Goal: Task Accomplishment & Management: Manage account settings

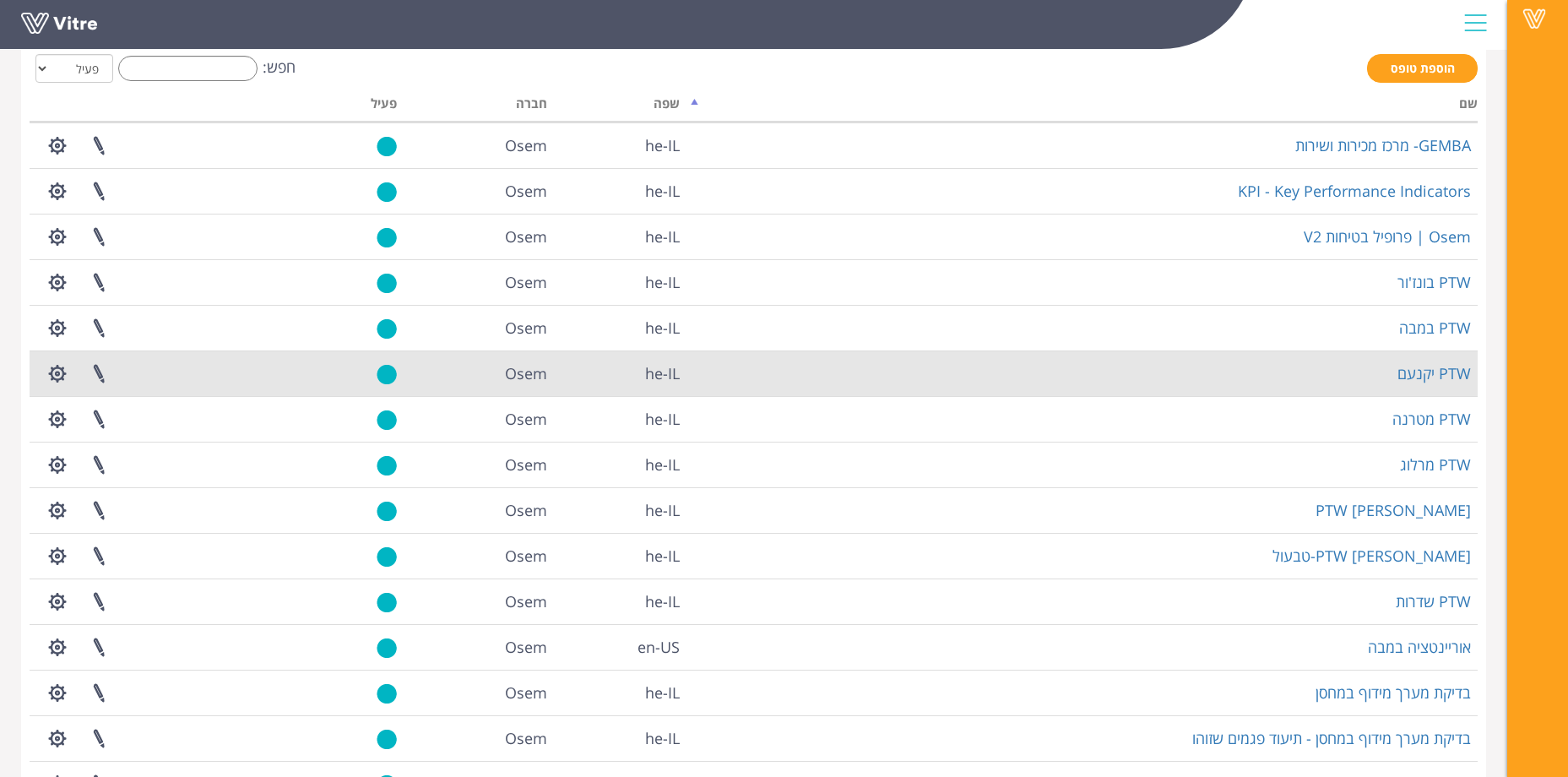
scroll to position [196, 0]
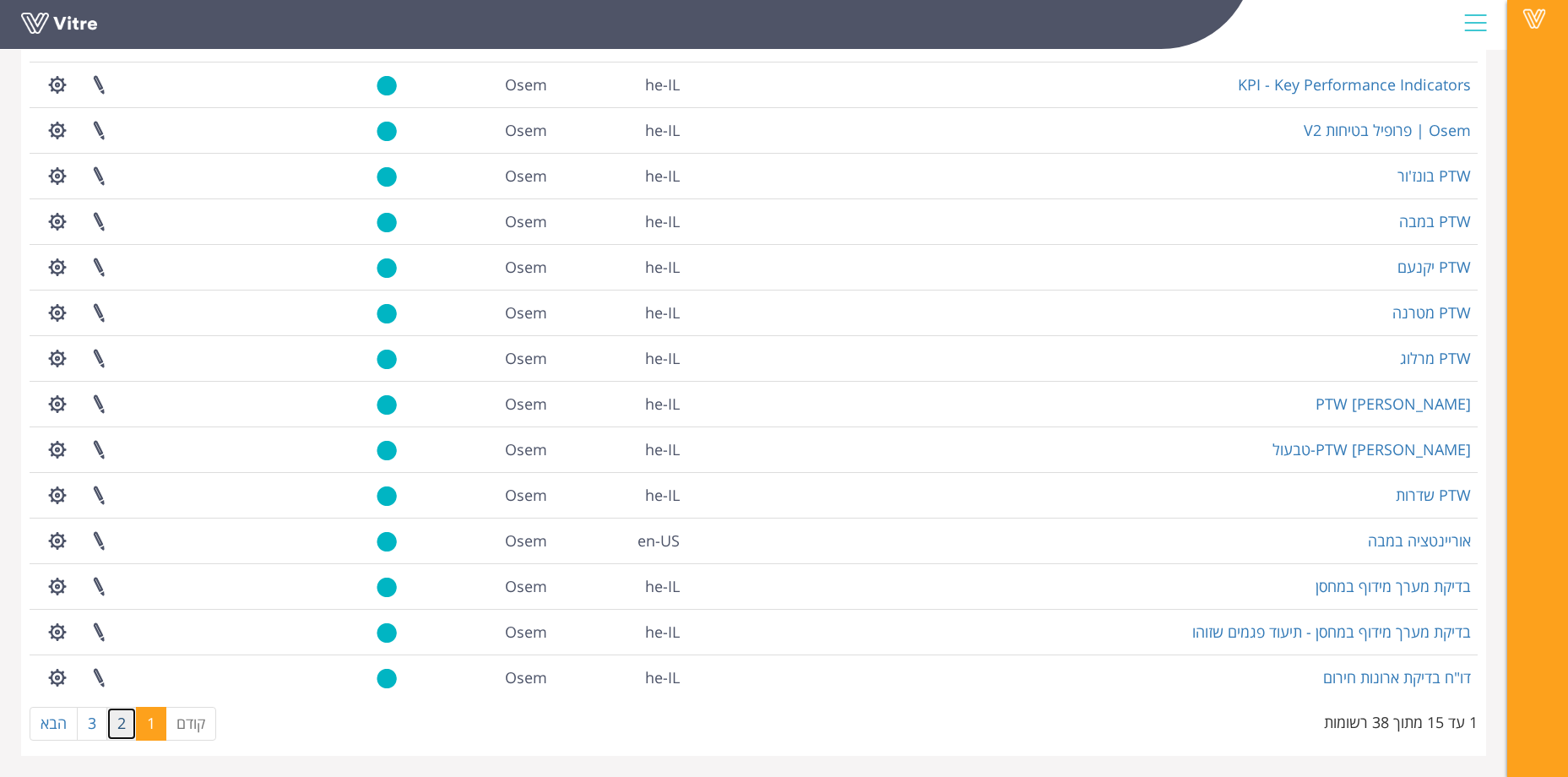
click at [124, 730] on link "2" at bounding box center [121, 724] width 31 height 34
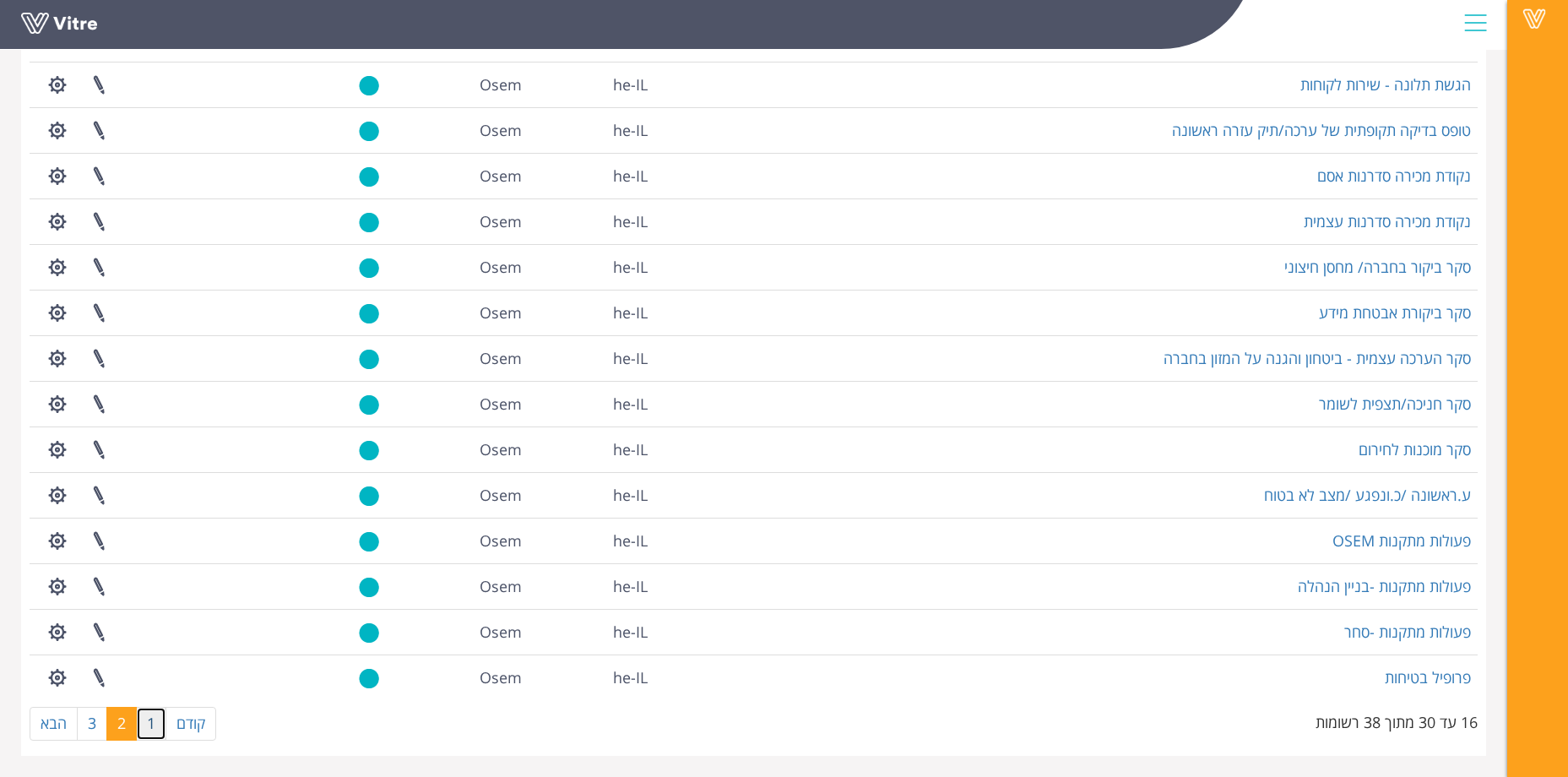
click at [141, 726] on link "1" at bounding box center [151, 724] width 31 height 34
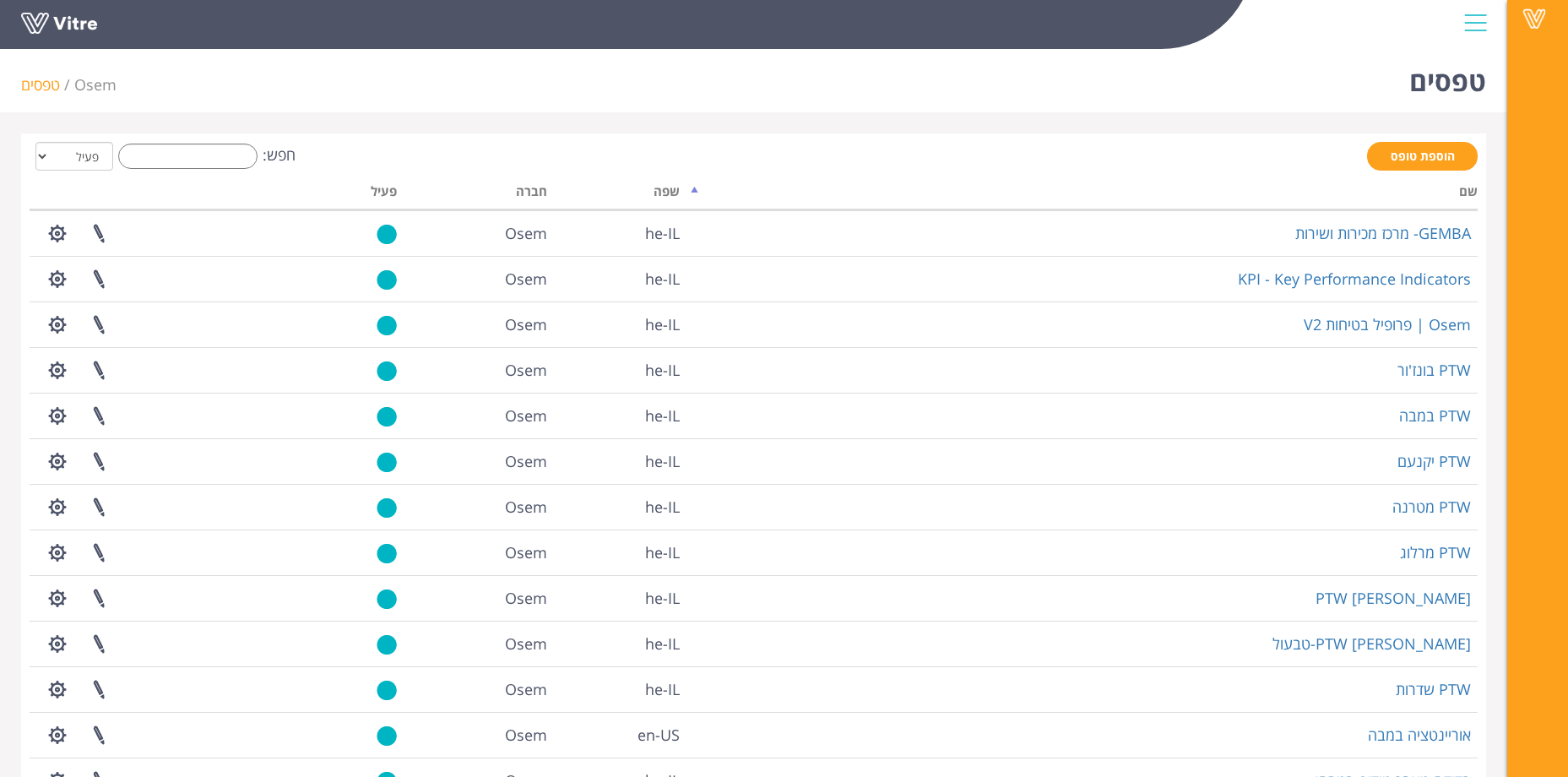
scroll to position [0, 0]
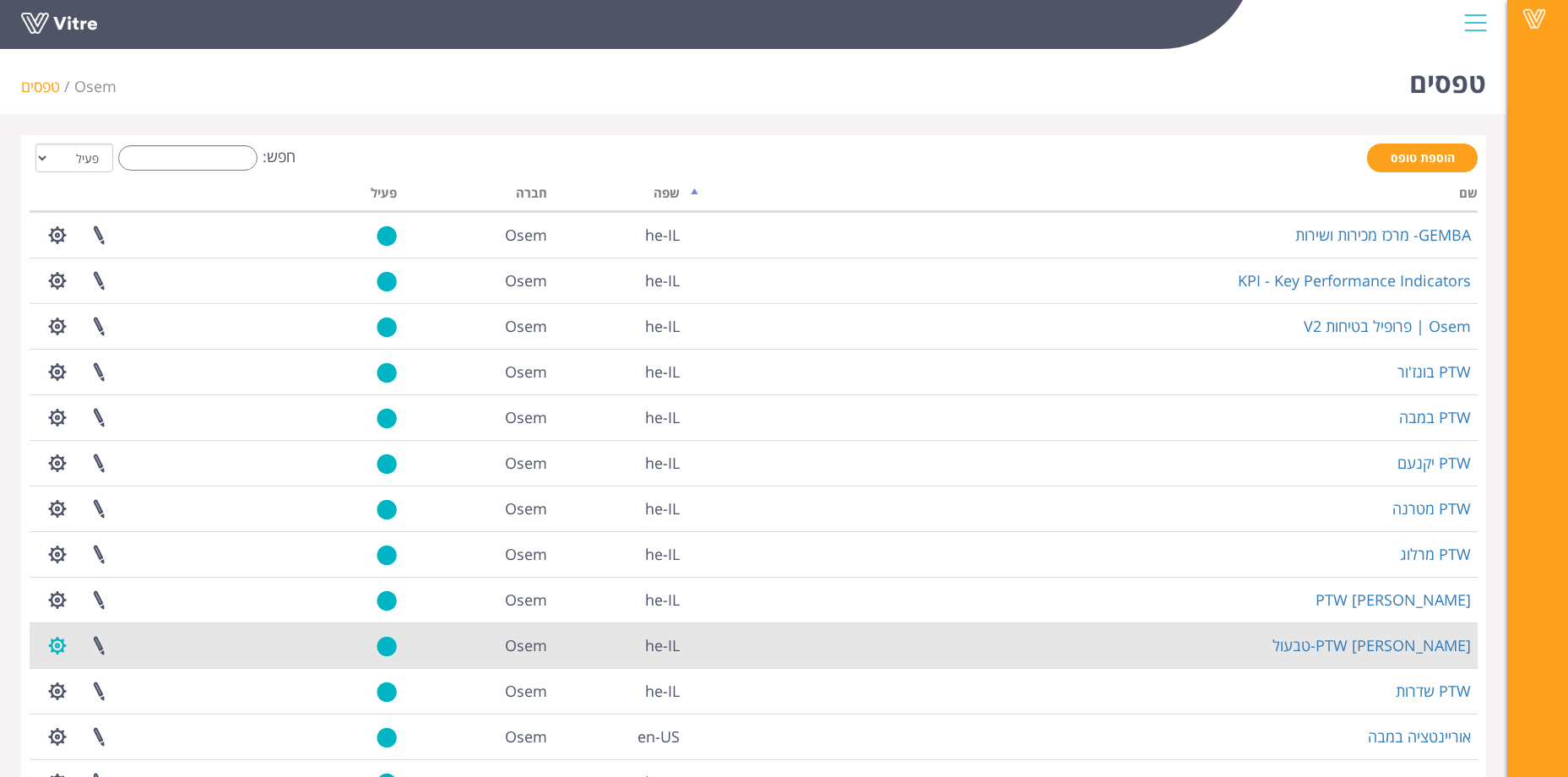
click at [63, 652] on button "button" at bounding box center [57, 646] width 42 height 45
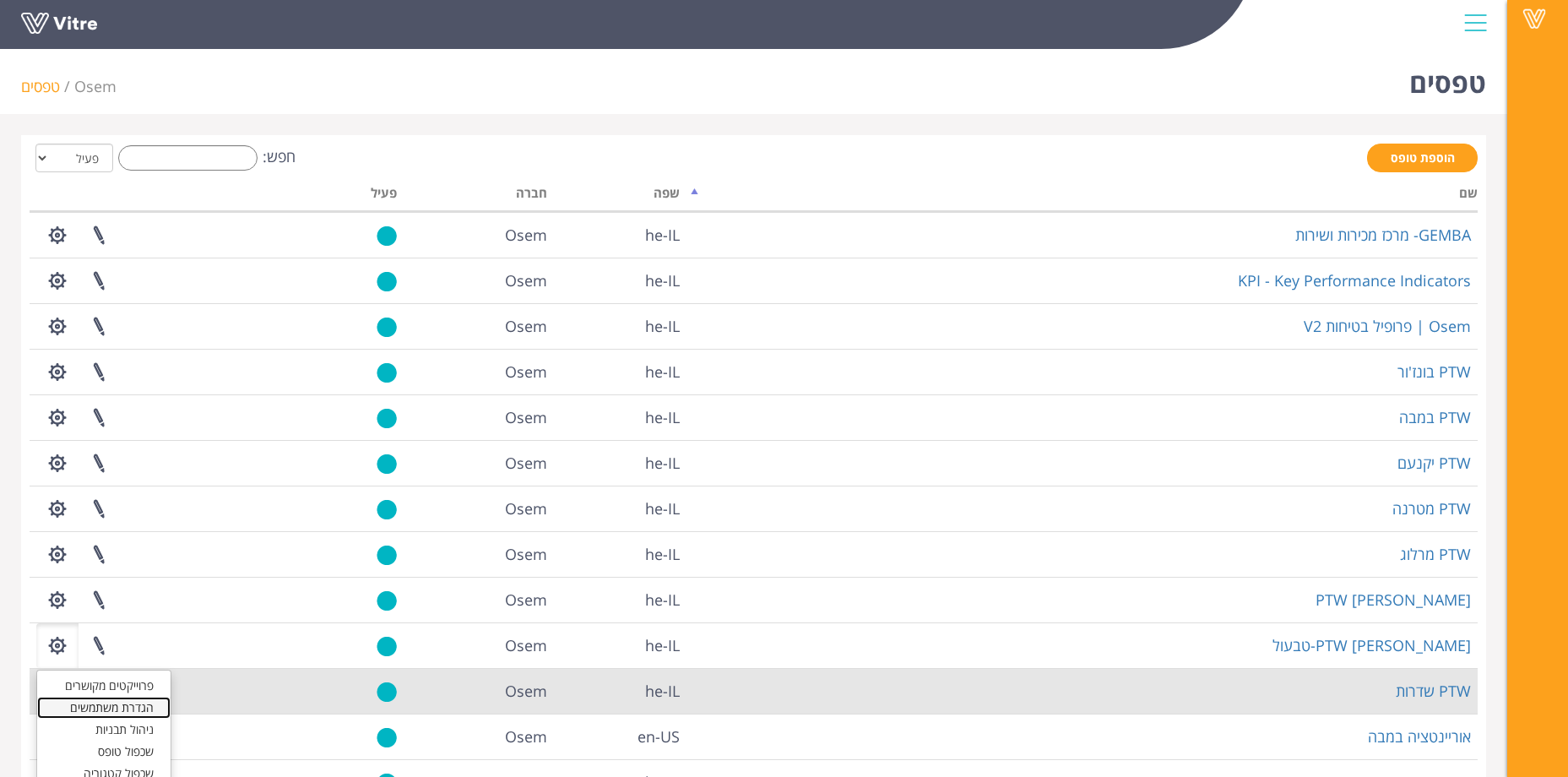
click at [149, 707] on link "הגדרת משתמשים" at bounding box center [103, 708] width 133 height 22
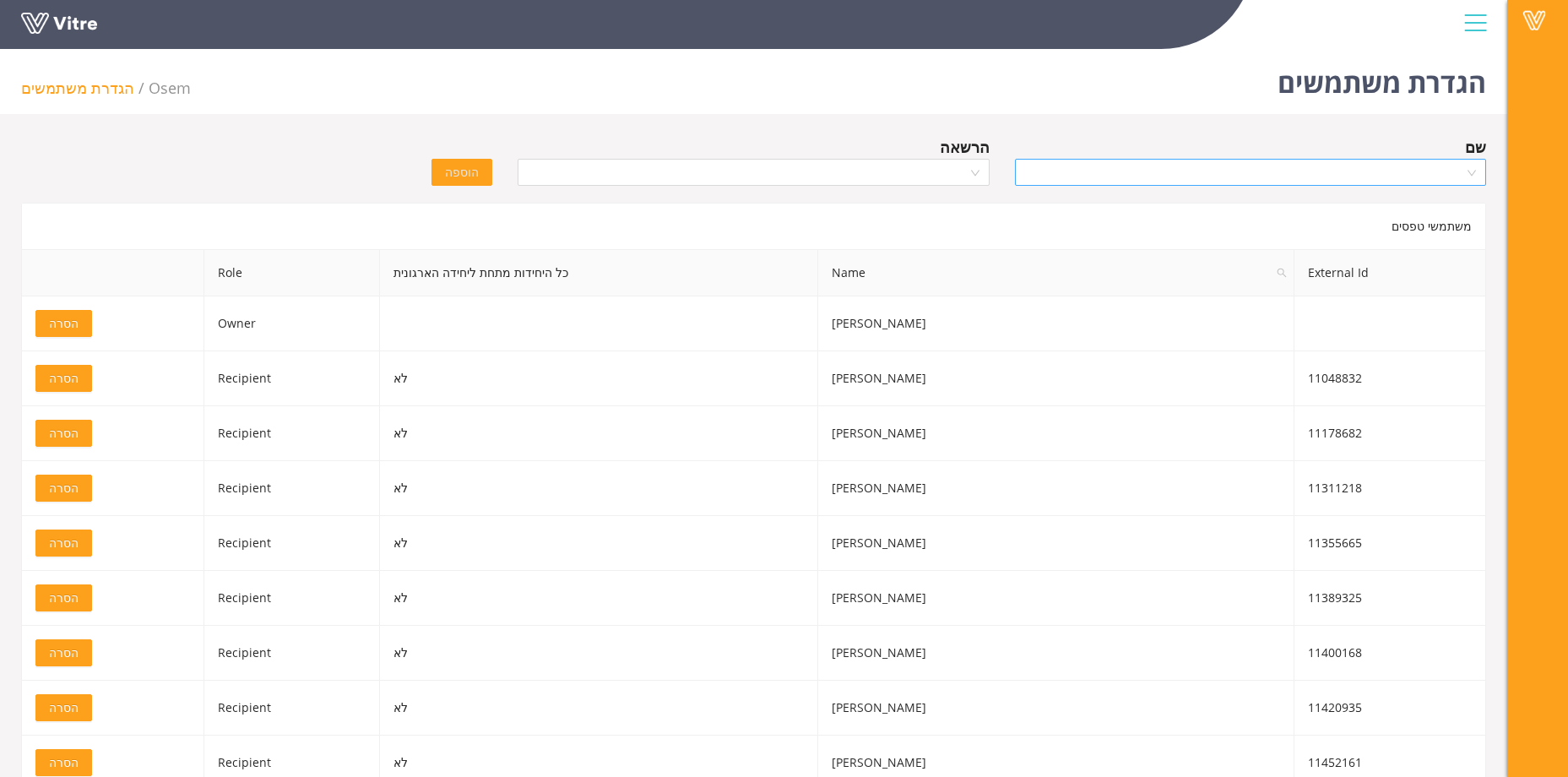
click at [1258, 181] on input "search" at bounding box center [1245, 171] width 439 height 25
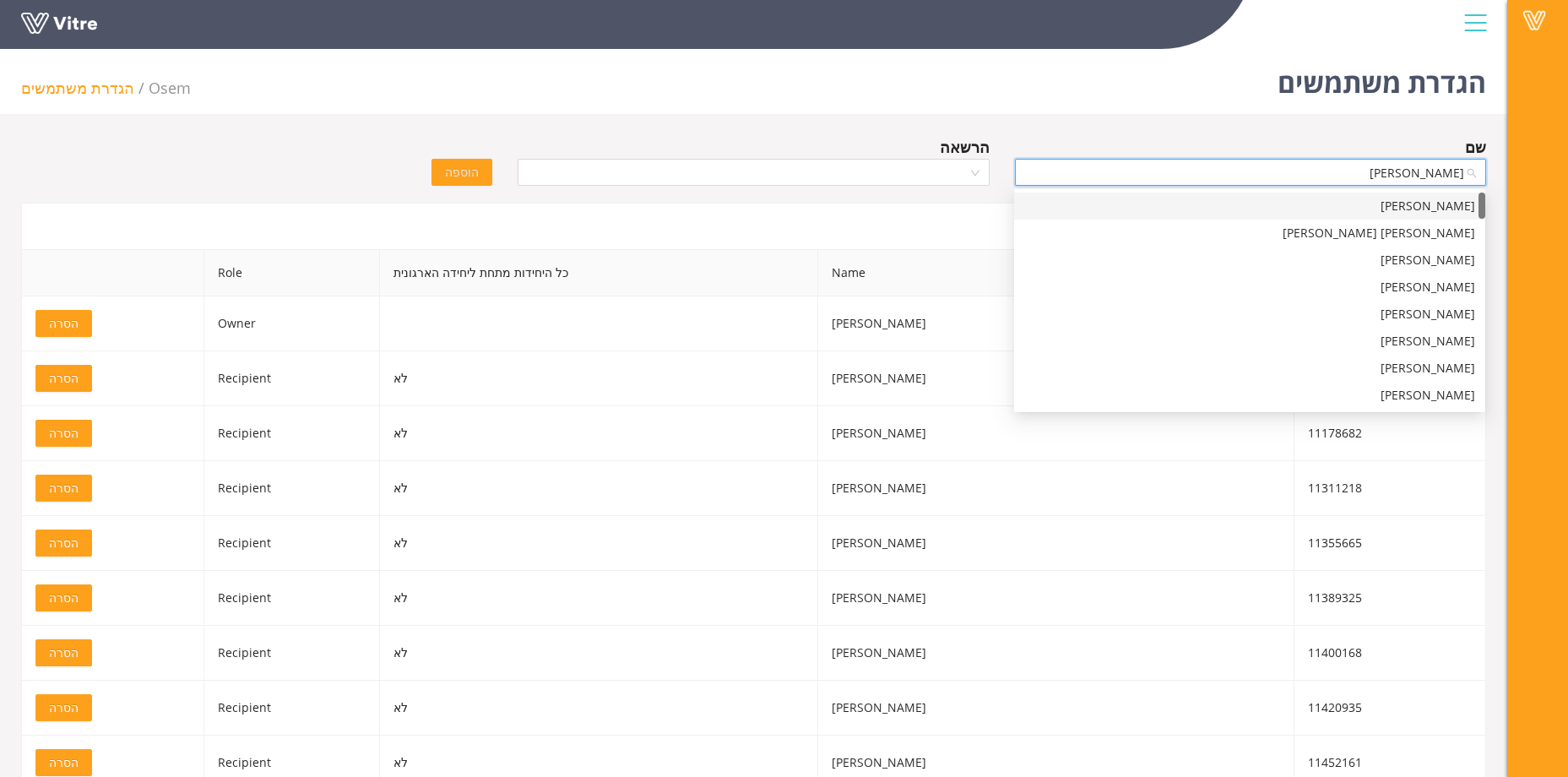
type input "יצחק"
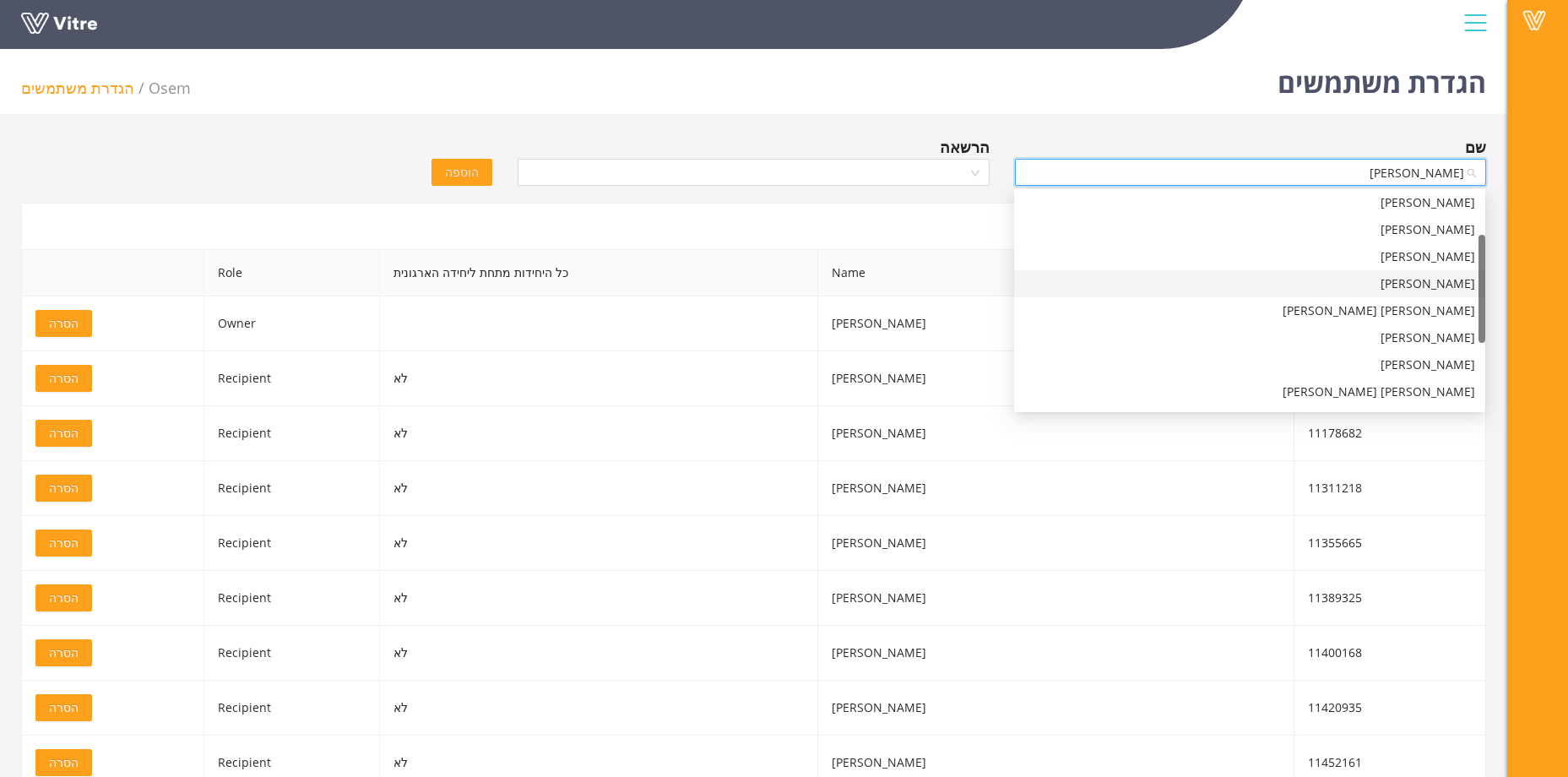
scroll to position [169, 0]
click at [1316, 288] on div "יצחק גליצנשטיין" at bounding box center [1250, 280] width 451 height 19
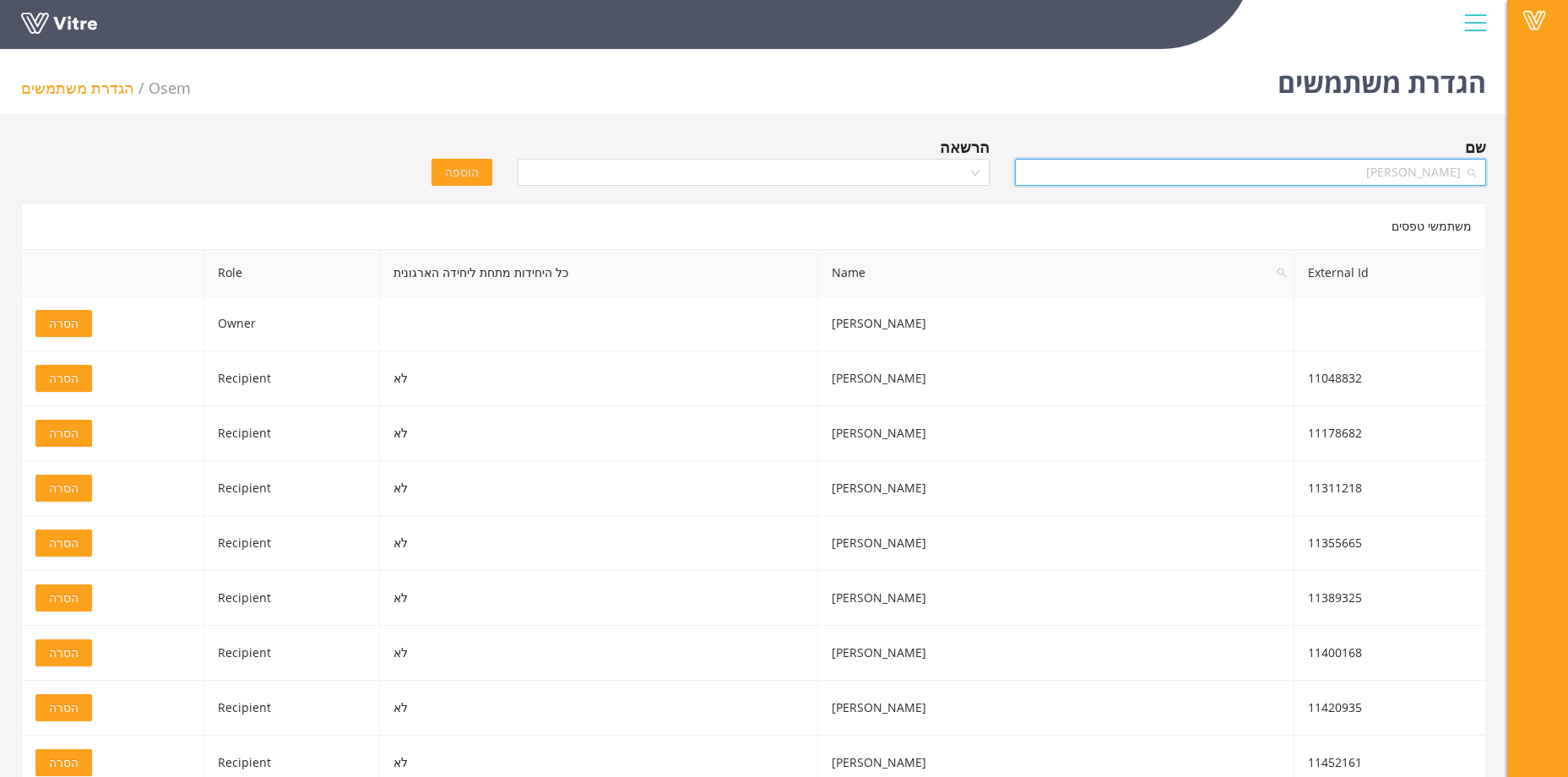
scroll to position [10503, 0]
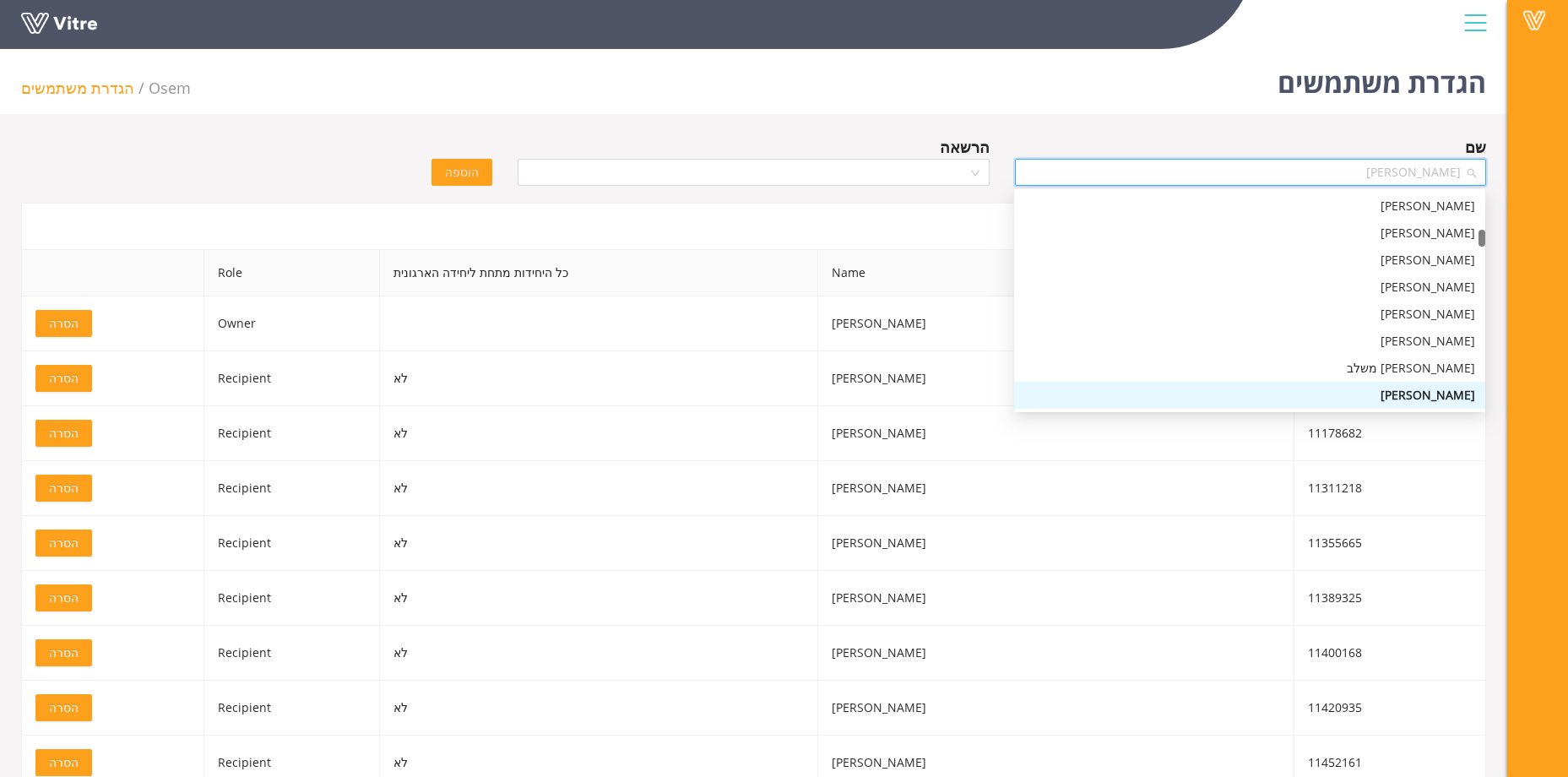
drag, startPoint x: 1366, startPoint y: 174, endPoint x: 1508, endPoint y: 168, distance: 142.1
click at [1508, 168] on div "Vitre הגדרת משתמשים Osem הגדרת משתמשים שם יצחק גליצנשטיין הרשאה הוספה משתמשי טפ…" at bounding box center [784, 553] width 1568 height 1023
click at [1403, 392] on div "יצחק גליצנשטיין" at bounding box center [1250, 395] width 451 height 19
drag, startPoint x: 1329, startPoint y: 169, endPoint x: 1445, endPoint y: 170, distance: 116.0
click at [1445, 170] on span "יצחק גליצנשטיין" at bounding box center [1250, 171] width 451 height 25
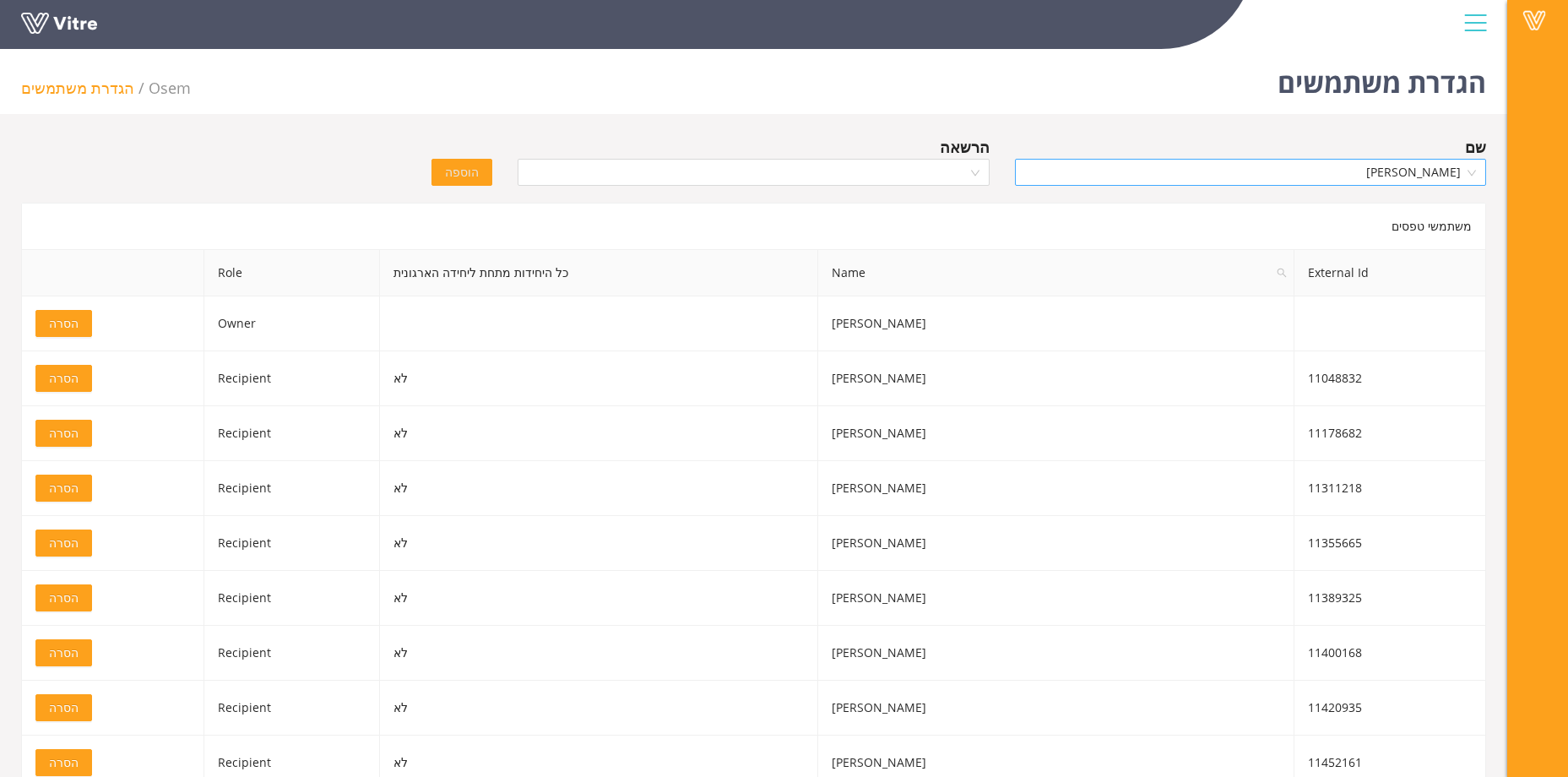
click at [1346, 170] on span "יצחק גליצנשטיין" at bounding box center [1250, 171] width 451 height 25
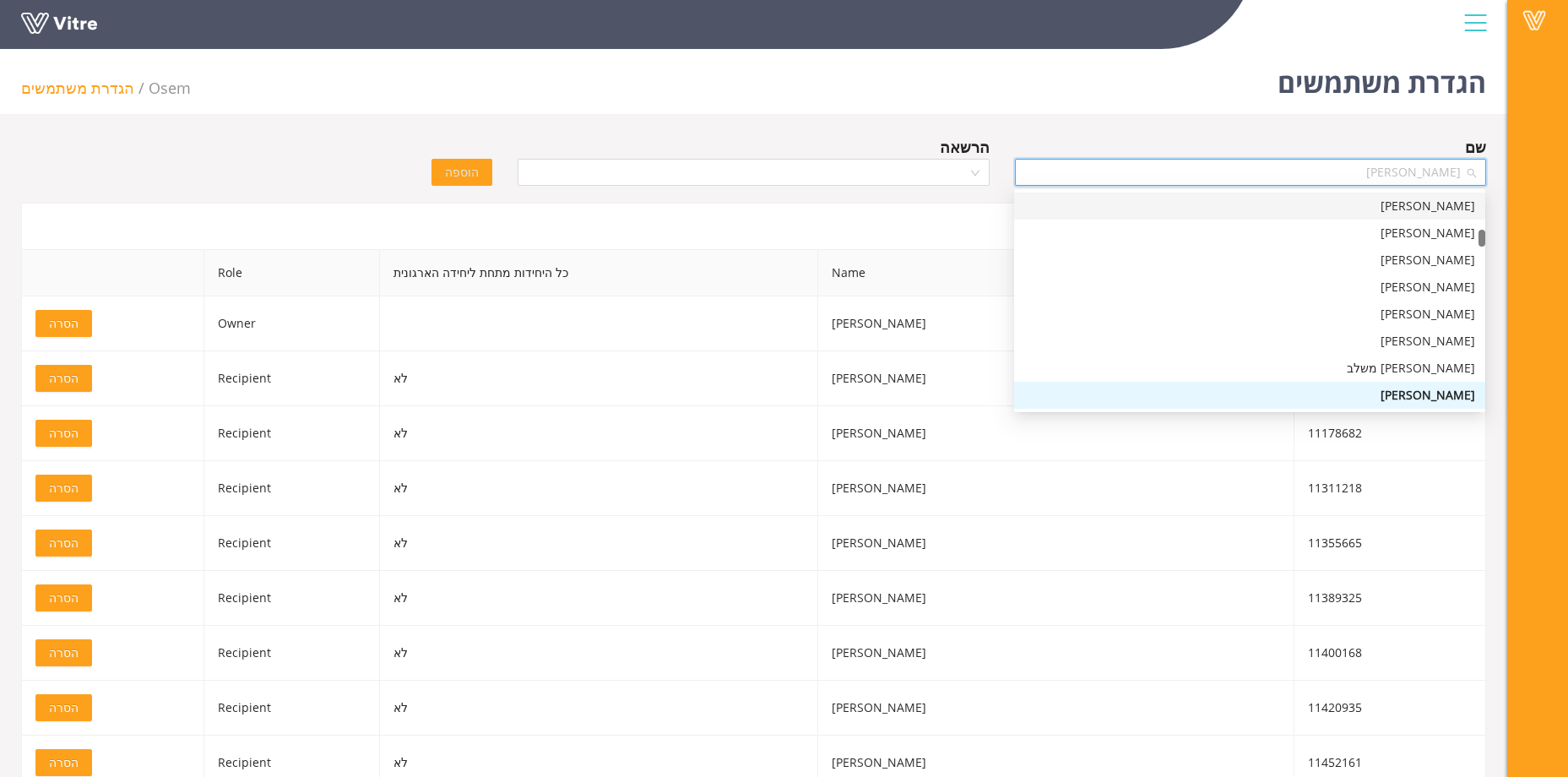
click at [1372, 166] on span "יצחק גליצנשטיין" at bounding box center [1250, 171] width 451 height 25
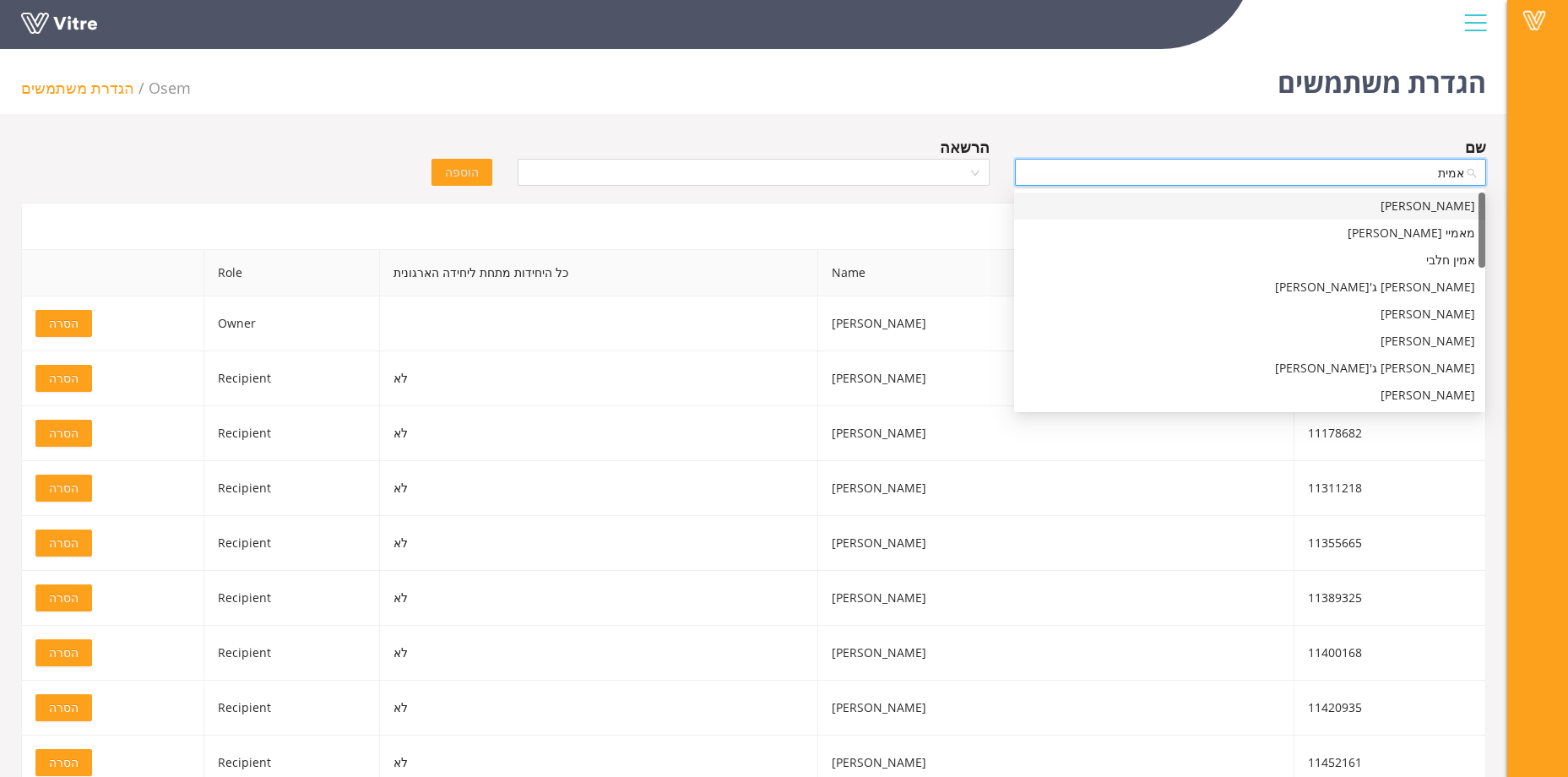
type input "אמיתי"
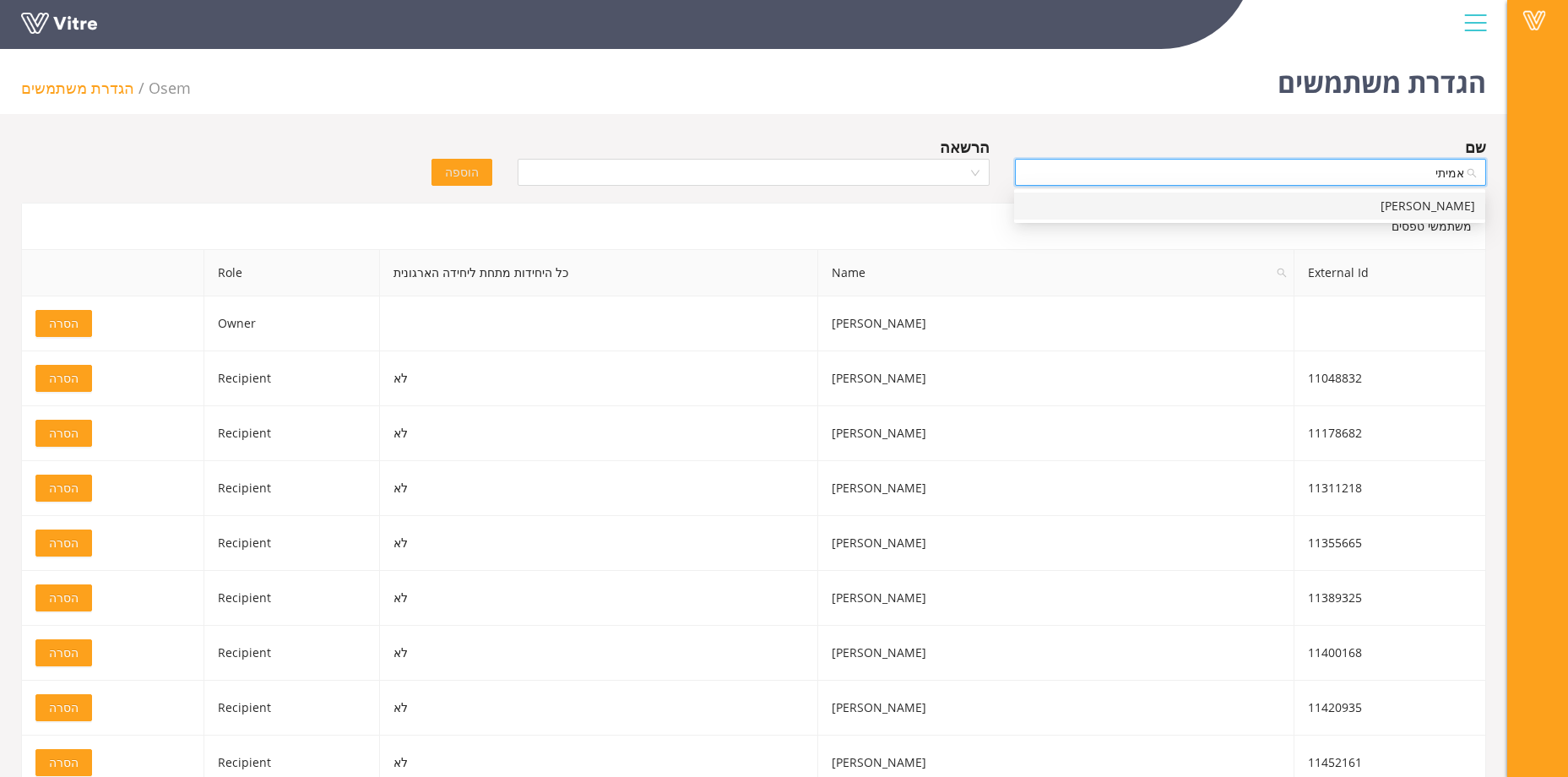
click at [1424, 200] on div "אמיתי שפוליאנסקי" at bounding box center [1250, 206] width 451 height 19
click at [1278, 149] on div "שם" at bounding box center [1250, 146] width 471 height 23
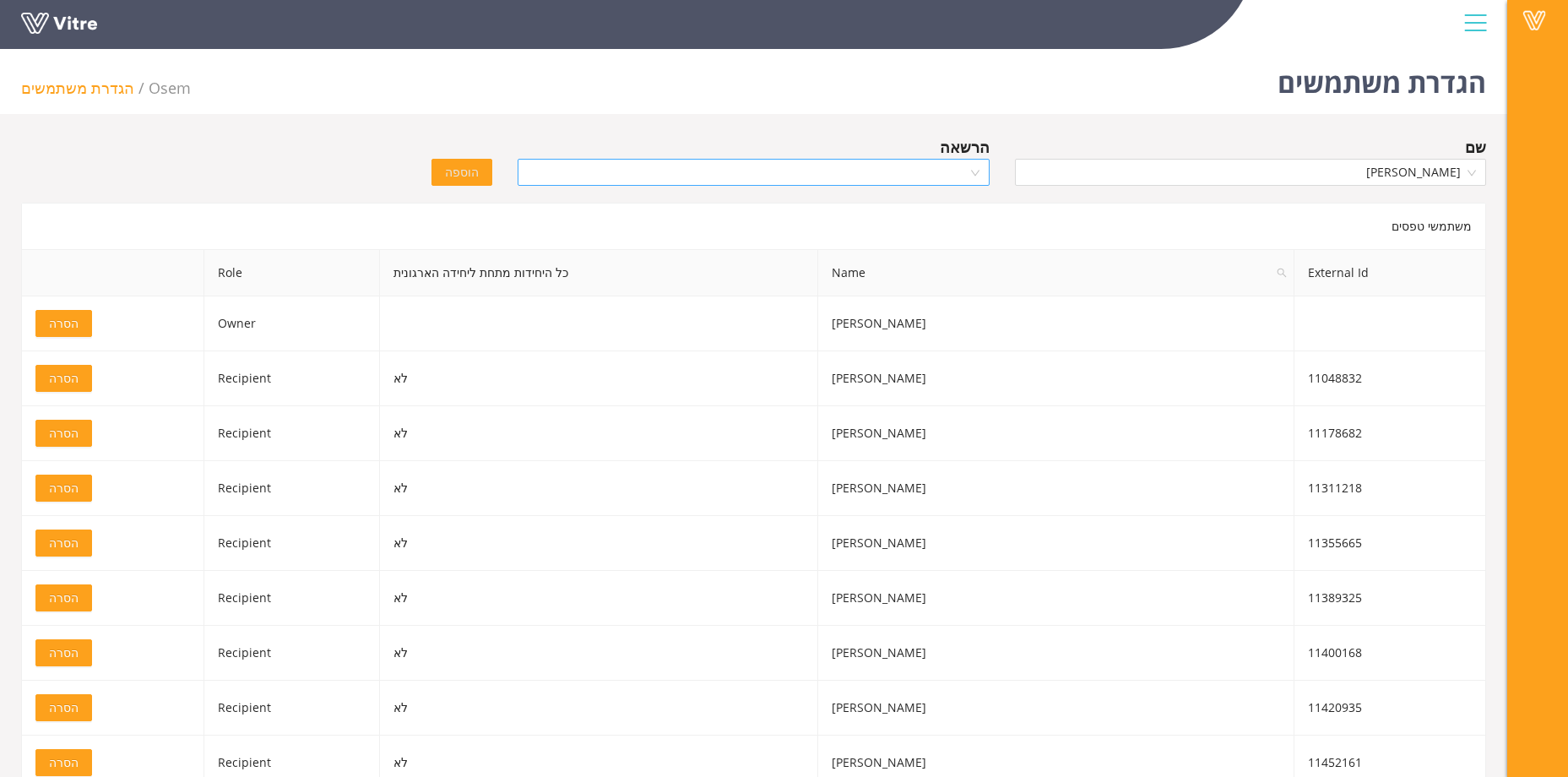
click at [980, 171] on div at bounding box center [753, 171] width 471 height 27
click at [981, 170] on div at bounding box center [753, 171] width 471 height 27
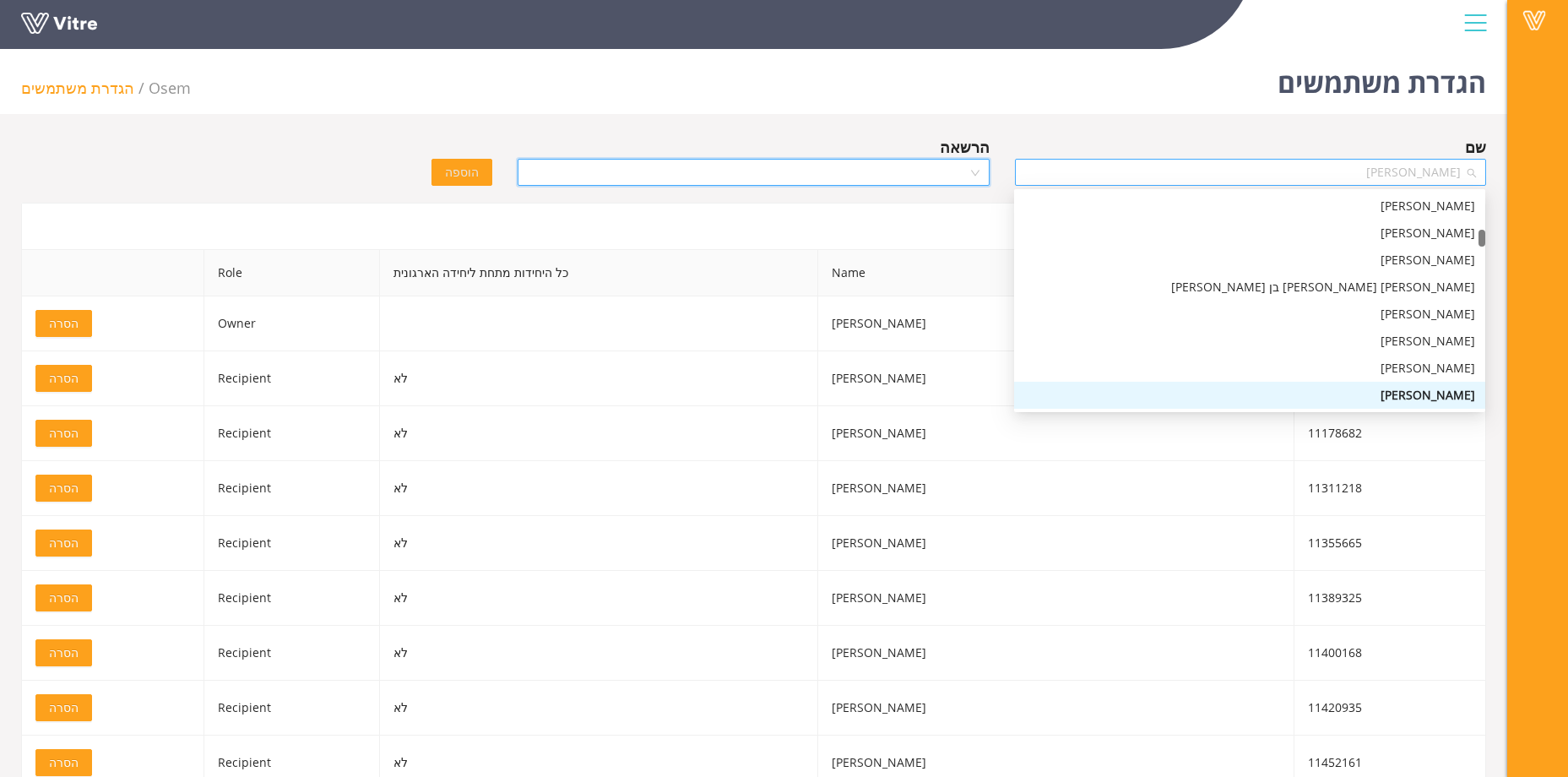
drag, startPoint x: 1324, startPoint y: 175, endPoint x: 1477, endPoint y: 167, distance: 153.2
click at [1477, 167] on div "אמיתי שפוליאנסקי" at bounding box center [1250, 171] width 471 height 27
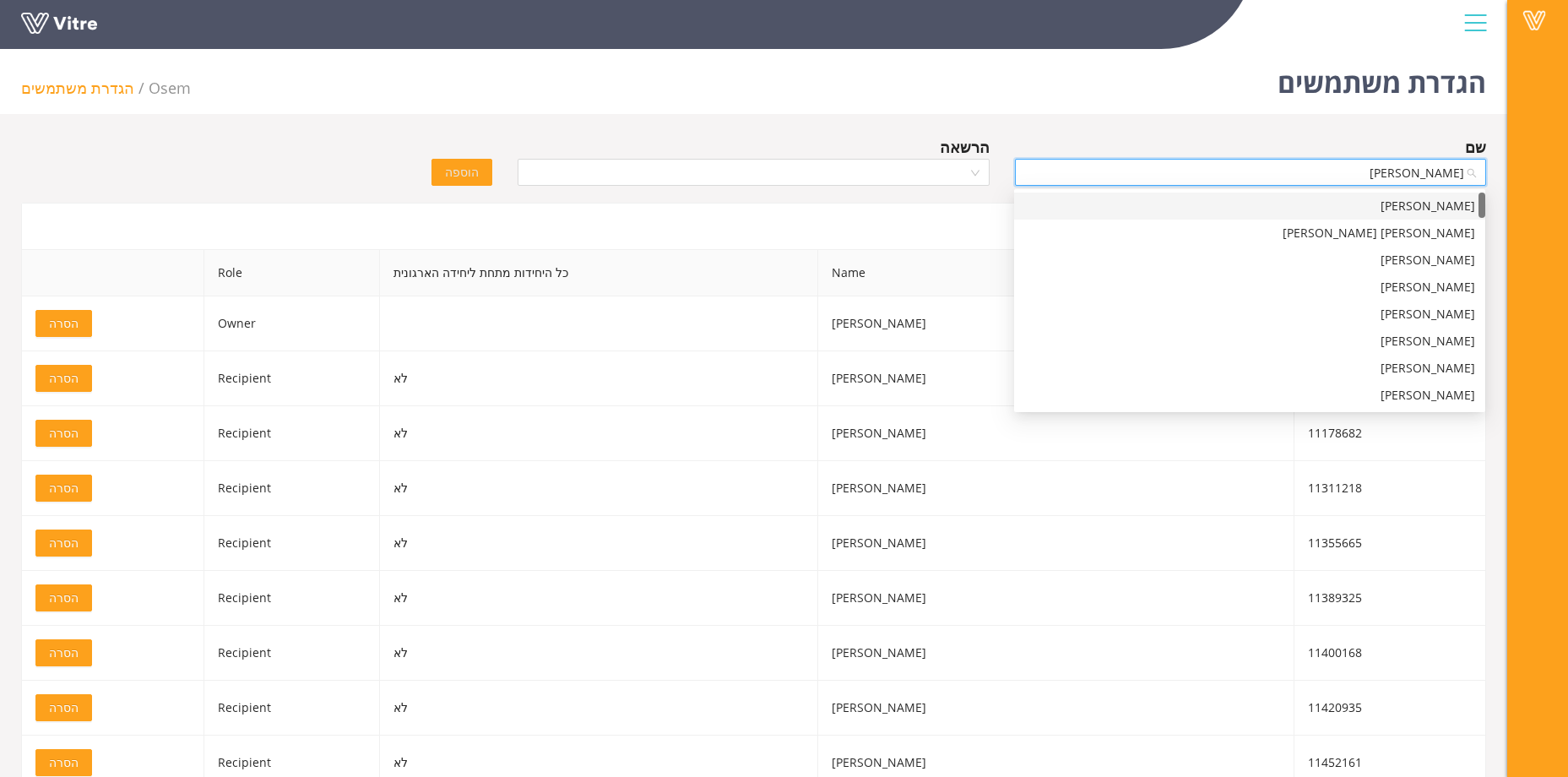
type input "יצחק"
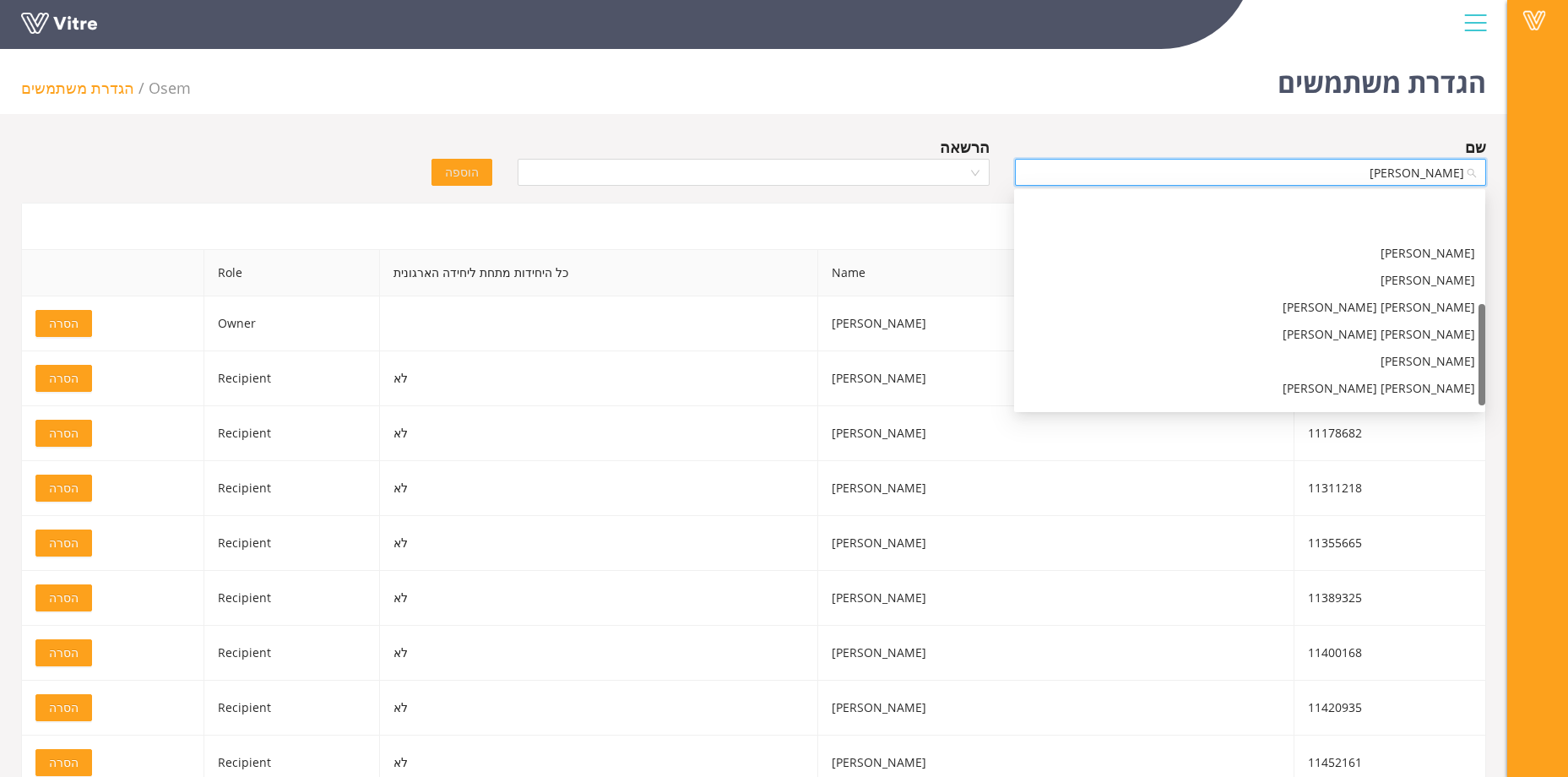
scroll to position [237, 0]
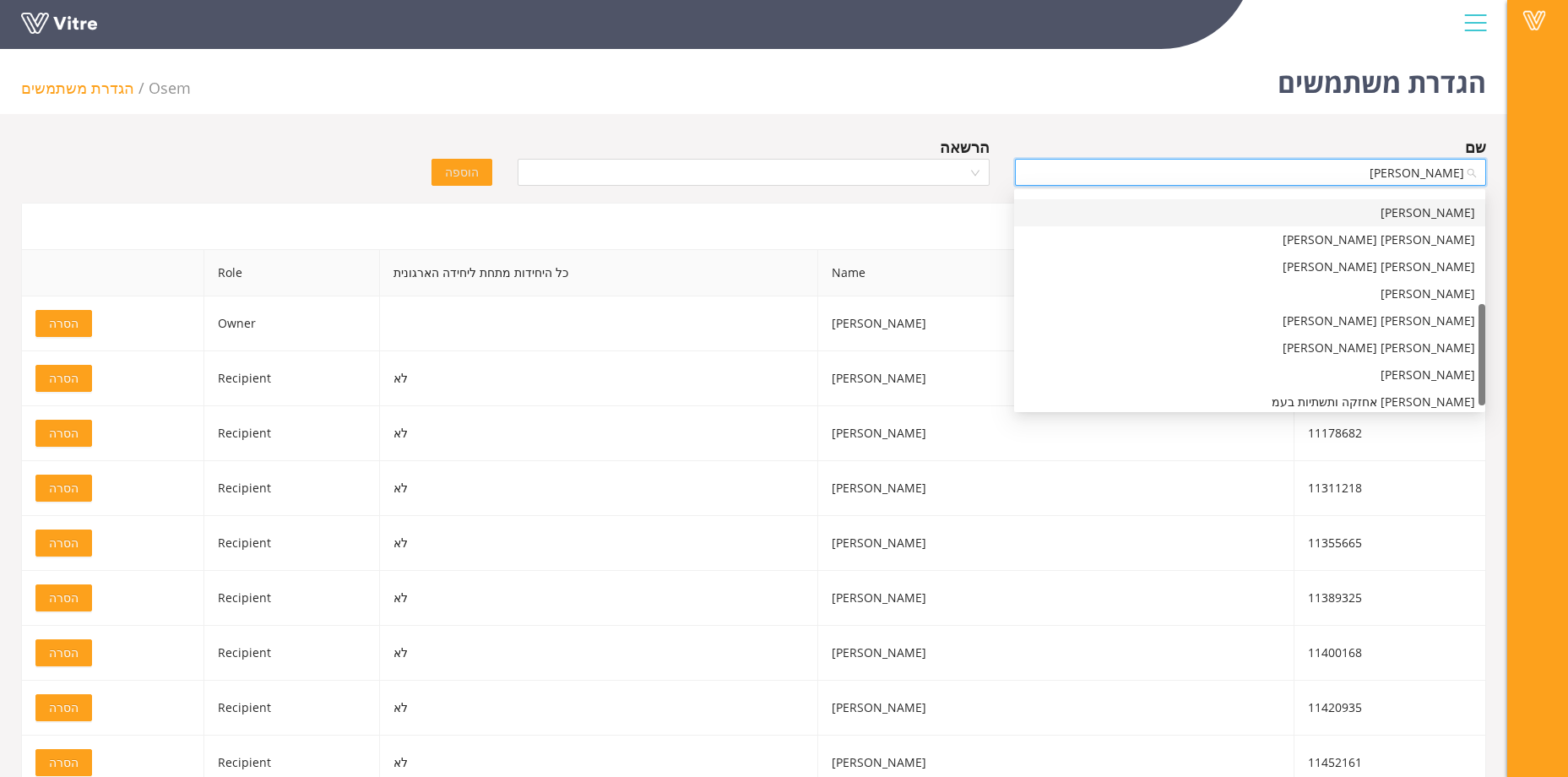
click at [1370, 211] on div "יצחק גליצנשטיין" at bounding box center [1250, 213] width 451 height 19
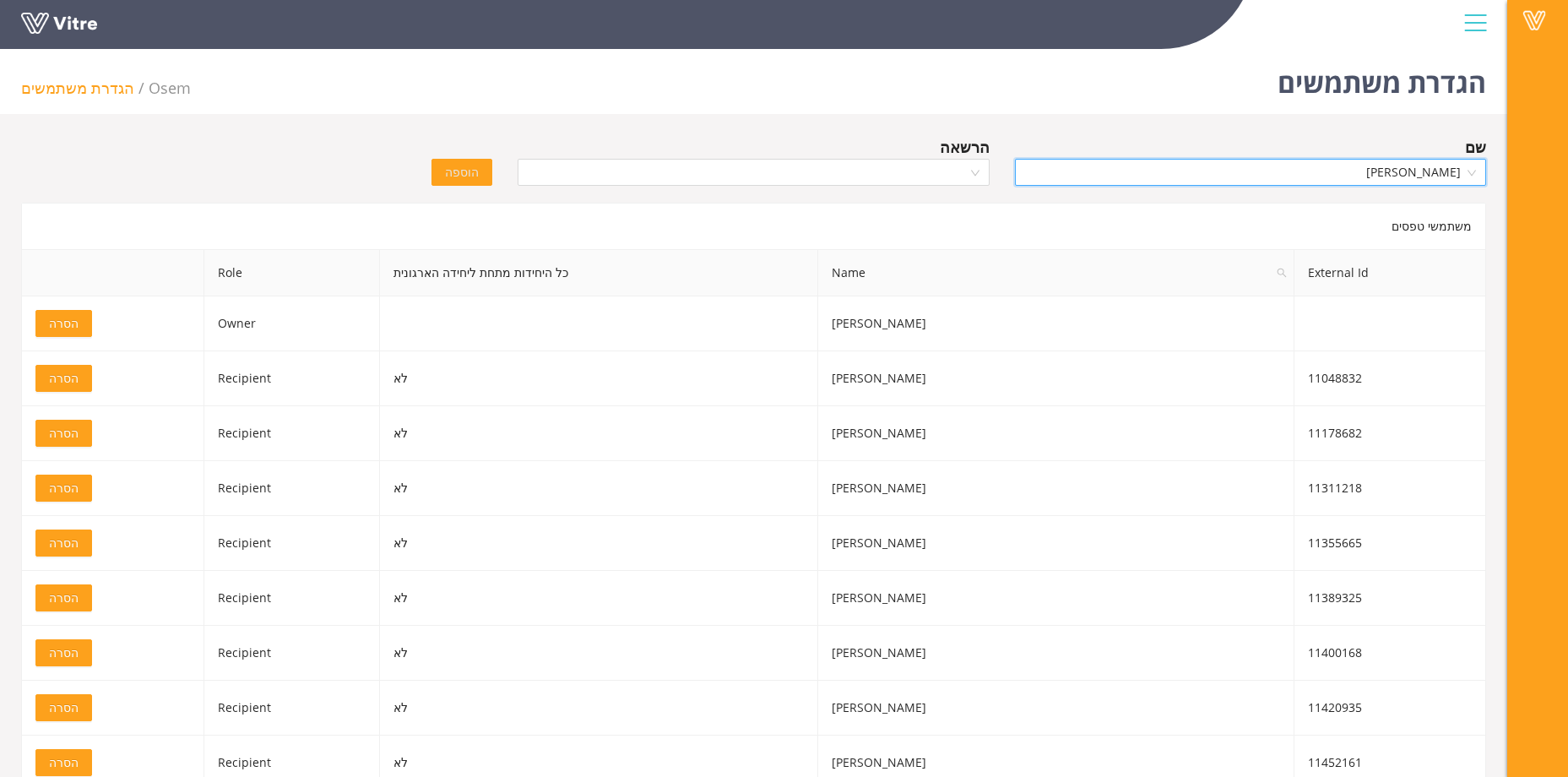
scroll to position [0, 0]
click at [529, 131] on div "הגדרת משתמשים Osem הגדרת משתמשים שם יצחק גליצנשטיין הרשאה הוספה משתמשי טפסים Ex…" at bounding box center [753, 553] width 1507 height 1023
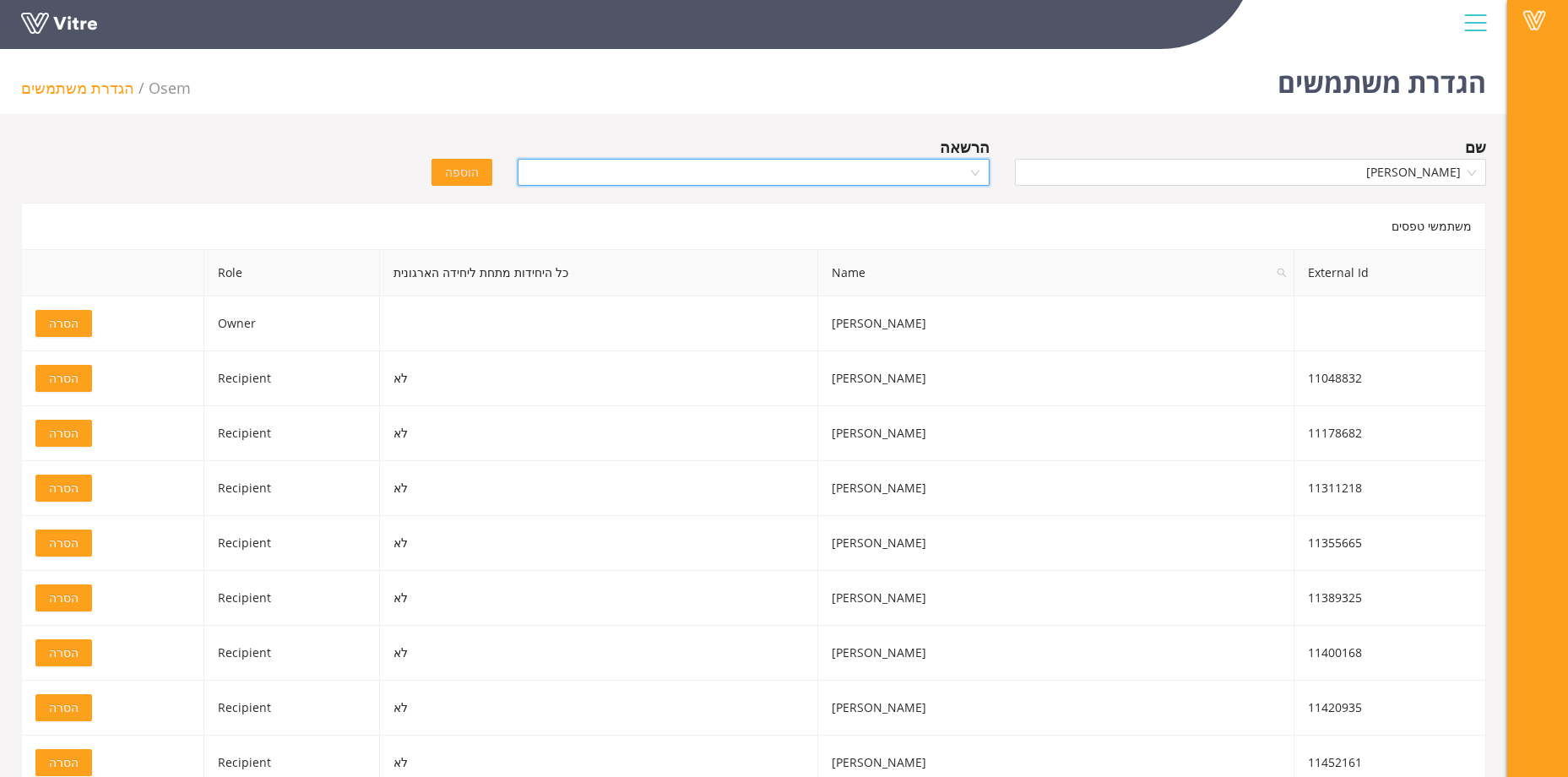
click at [680, 168] on input "search" at bounding box center [748, 171] width 439 height 25
click at [826, 231] on div "Recipient" at bounding box center [753, 233] width 451 height 19
click at [468, 173] on span "הוספה" at bounding box center [462, 172] width 34 height 19
